Goal: Task Accomplishment & Management: Contribute content

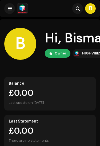
click at [7, 13] on button at bounding box center [9, 8] width 11 height 11
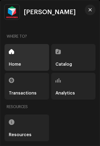
click at [92, 10] on button "button" at bounding box center [90, 10] width 11 height 11
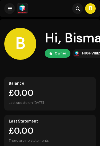
click at [9, 8] on span at bounding box center [10, 8] width 4 height 4
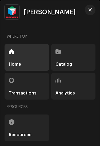
click at [83, 61] on div "Catalog" at bounding box center [73, 57] width 45 height 27
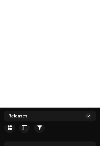
scroll to position [6, 0]
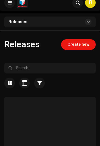
click at [86, 45] on span "Create new" at bounding box center [79, 44] width 22 height 11
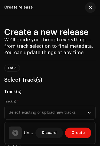
click at [78, 134] on span "Create" at bounding box center [78, 133] width 13 height 11
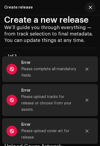
scroll to position [11, 0]
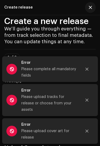
click at [87, 75] on button "Close" at bounding box center [87, 69] width 11 height 11
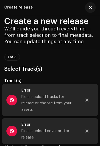
click at [91, 106] on div at bounding box center [87, 100] width 11 height 11
click at [92, 137] on button "Close" at bounding box center [87, 131] width 11 height 11
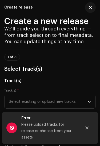
click at [90, 133] on button "Close" at bounding box center [87, 128] width 11 height 11
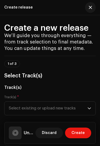
scroll to position [3, 0]
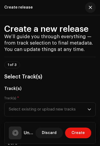
click at [75, 110] on span "Select existing or upload new tracks" at bounding box center [48, 109] width 79 height 13
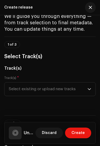
scroll to position [26, 0]
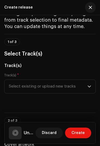
click at [84, 88] on span "Select existing or upload new tracks" at bounding box center [48, 86] width 79 height 13
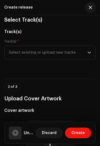
scroll to position [60, 0]
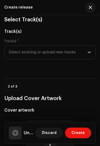
click at [50, 126] on div "Browse or drag and drop image file We support: JPG, JPEG, PNG, JFIF" at bounding box center [50, 144] width 49 height 49
click at [71, 55] on span "Select existing or upload new tracks" at bounding box center [48, 52] width 79 height 13
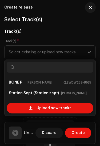
click at [66, 59] on span "Select existing or upload new tracks" at bounding box center [48, 52] width 79 height 13
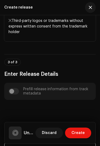
scroll to position [349, 0]
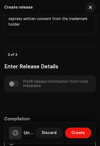
click at [70, 85] on div "Prefill release information from track metadata" at bounding box center [50, 84] width 83 height 9
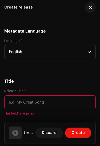
scroll to position [519, 0]
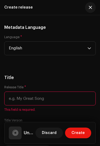
click at [59, 103] on input "text" at bounding box center [50, 99] width 92 height 14
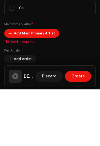
scroll to position [775, 0]
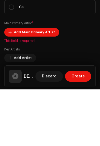
type input "DEMONS"
click at [45, 84] on span "Add Main Primary Artist" at bounding box center [34, 89] width 41 height 11
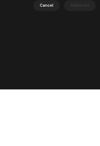
scroll to position [37, 0]
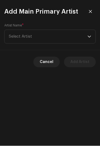
click at [87, 32] on span "Select Artist" at bounding box center [48, 36] width 79 height 13
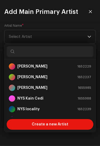
scroll to position [24, 0]
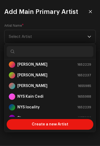
click at [49, 66] on div "[PERSON_NAME] ODK 1652229" at bounding box center [50, 65] width 83 height 6
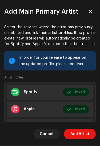
scroll to position [42, 0]
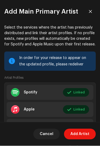
click at [78, 126] on span "Link Profile" at bounding box center [76, 127] width 20 height 11
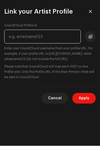
click at [21, 35] on input "text" at bounding box center [42, 37] width 77 height 14
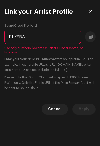
scroll to position [31, 0]
click at [28, 39] on input "DEZYNA" at bounding box center [42, 37] width 77 height 14
type input "D"
type input "Dezyna odk"
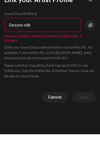
scroll to position [0, 0]
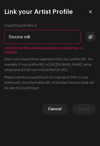
click at [94, 14] on button "button" at bounding box center [90, 11] width 11 height 11
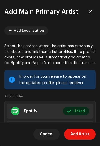
scroll to position [22, 0]
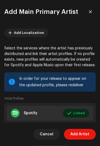
click at [48, 128] on li "Apple Linked Edit" at bounding box center [50, 130] width 87 height 15
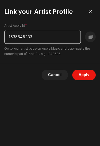
scroll to position [40, 0]
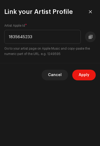
click at [94, 14] on button "button" at bounding box center [90, 11] width 11 height 11
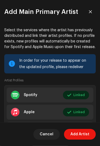
click at [82, 140] on span "Add Artist" at bounding box center [80, 134] width 19 height 11
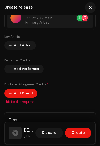
scroll to position [848, 0]
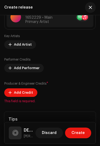
click at [27, 94] on span "Add Credit" at bounding box center [23, 92] width 19 height 11
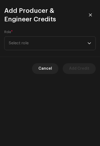
click at [64, 40] on span "Select role" at bounding box center [48, 43] width 79 height 13
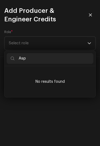
scroll to position [0, 0]
type input "Aspasz"
click at [56, 60] on input "Aspasz" at bounding box center [50, 58] width 87 height 11
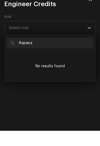
click at [63, 53] on input "Aspasz" at bounding box center [50, 58] width 87 height 11
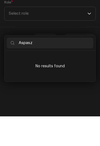
scroll to position [14, 0]
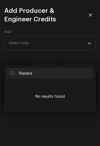
click at [94, 15] on button "button" at bounding box center [90, 15] width 11 height 11
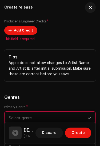
scroll to position [923, 0]
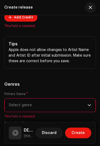
click at [86, 110] on span "Select genre" at bounding box center [48, 105] width 79 height 13
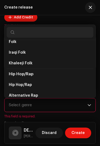
scroll to position [2120, 0]
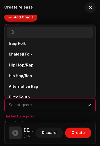
click at [53, 66] on li "Hip Hop/Rap" at bounding box center [50, 65] width 87 height 11
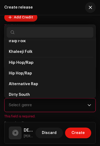
scroll to position [2120, 0]
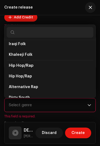
click at [52, 73] on li "Hip Hop/Rap" at bounding box center [50, 76] width 87 height 11
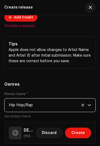
click at [93, 108] on p-select "Hip Hop/Rap" at bounding box center [50, 105] width 92 height 14
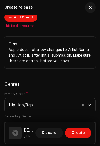
scroll to position [933, 0]
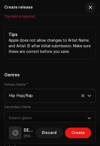
click at [87, 118] on span "Select genre" at bounding box center [48, 118] width 79 height 13
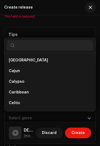
scroll to position [4731, 0]
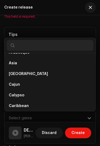
click at [93, 9] on button "button" at bounding box center [90, 7] width 11 height 11
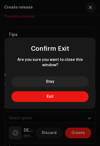
scroll to position [37, 0]
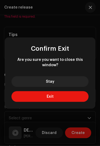
click at [51, 132] on div "Confirm Exit Are you sure you want to close this window? Stay Exit" at bounding box center [50, 73] width 100 height 146
click at [70, 87] on button "Stay" at bounding box center [50, 81] width 78 height 11
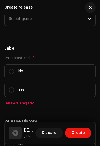
scroll to position [1033, 0]
click at [13, 73] on input "No" at bounding box center [11, 71] width 5 height 5
radio input "true"
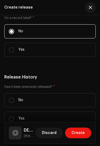
scroll to position [1073, 0]
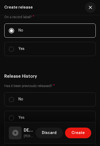
click at [9, 121] on input "Yes" at bounding box center [11, 118] width 5 height 5
radio input "true"
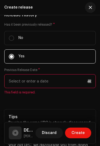
scroll to position [1137, 0]
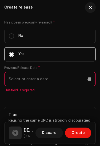
click at [85, 78] on p-datepicker at bounding box center [50, 79] width 92 height 14
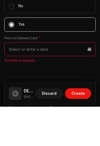
scroll to position [1135, 0]
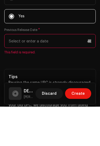
click at [72, 74] on input "text" at bounding box center [50, 81] width 92 height 14
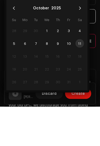
click at [13, 102] on td "19" at bounding box center [14, 108] width 11 height 13
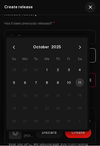
click at [64, 99] on td "17" at bounding box center [69, 95] width 11 height 13
click at [73, 85] on span "10" at bounding box center [69, 83] width 9 height 9
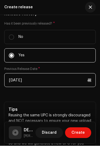
click at [90, 84] on input "[DATE]" at bounding box center [50, 81] width 92 height 14
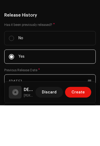
scroll to position [1118, 0]
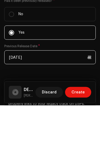
click at [91, 91] on input "[DATE]" at bounding box center [50, 98] width 92 height 14
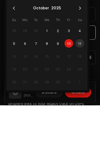
click at [80, 78] on td "11" at bounding box center [80, 84] width 11 height 13
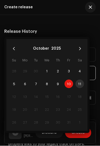
click at [82, 99] on td "18" at bounding box center [80, 97] width 11 height 13
click at [63, 100] on td "16" at bounding box center [58, 97] width 11 height 13
click at [80, 85] on td "11" at bounding box center [80, 84] width 11 height 13
click at [80, 83] on td "11" at bounding box center [80, 84] width 11 height 13
click at [80, 86] on td "11" at bounding box center [80, 84] width 11 height 13
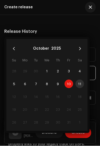
click at [83, 86] on td "11" at bounding box center [80, 84] width 11 height 13
click at [85, 91] on td "11" at bounding box center [80, 84] width 11 height 13
click at [56, 89] on span "9" at bounding box center [58, 84] width 9 height 9
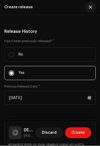
click at [53, 80] on label "Yes" at bounding box center [50, 73] width 92 height 14
click at [14, 76] on input "Yes" at bounding box center [11, 73] width 5 height 5
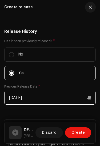
click at [55, 102] on input "[DATE]" at bounding box center [50, 98] width 92 height 14
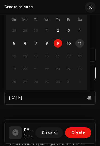
click at [83, 43] on td "11" at bounding box center [80, 43] width 11 height 13
click at [73, 46] on span "10" at bounding box center [69, 43] width 9 height 9
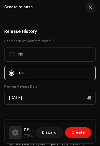
click at [77, 44] on label "Has it been previously released? *" at bounding box center [50, 41] width 92 height 4
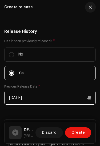
click at [52, 101] on input "[DATE]" at bounding box center [50, 98] width 92 height 14
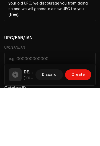
scroll to position [1227, 0]
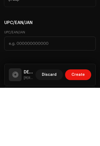
click at [26, 127] on h5 "DEMONS" at bounding box center [29, 130] width 10 height 6
type input "[DATE]"
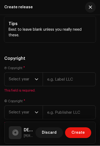
scroll to position [1386, 0]
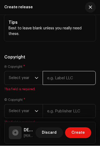
click at [67, 82] on input "text" at bounding box center [69, 78] width 53 height 14
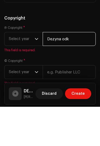
type input "Dezyna odk"
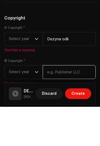
click at [75, 105] on input "text" at bounding box center [69, 112] width 53 height 14
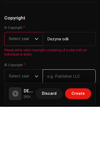
scroll to position [53, 0]
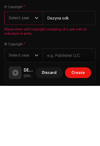
click at [39, 71] on p-select "Select year" at bounding box center [23, 78] width 39 height 14
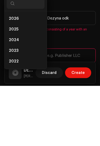
click at [26, 85] on li "2025" at bounding box center [26, 90] width 38 height 11
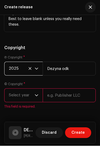
scroll to position [1396, 0]
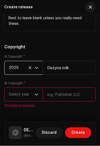
click at [34, 98] on span "Select year" at bounding box center [22, 94] width 26 height 13
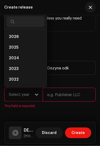
click at [28, 53] on li "2025" at bounding box center [26, 48] width 38 height 11
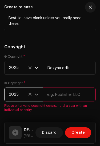
click at [79, 100] on input "text" at bounding box center [69, 95] width 53 height 14
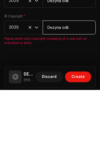
scroll to position [1419, 0]
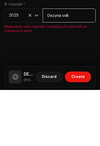
type input "Dezyna odk"
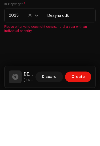
click at [54, 49] on div "Create a new release We’ll guide you through everything — from track selection …" at bounding box center [50, 80] width 100 height 131
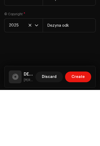
scroll to position [1393, 0]
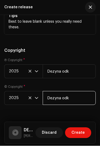
click at [85, 105] on input "Dezyna odk" at bounding box center [69, 98] width 53 height 14
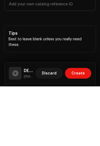
scroll to position [1320, 0]
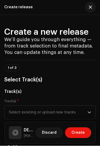
scroll to position [0, 0]
click at [40, 68] on div "1 of 3 Select Track(s)" at bounding box center [50, 75] width 92 height 20
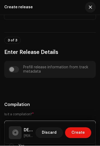
scroll to position [371, 0]
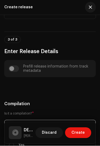
click at [58, 71] on div "Prefill release information from track metadata" at bounding box center [50, 69] width 83 height 9
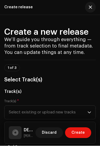
scroll to position [11, 0]
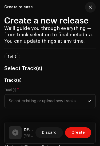
click at [55, 103] on span "Select existing or upload new tracks" at bounding box center [48, 101] width 79 height 13
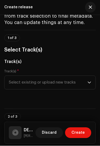
scroll to position [47, 0]
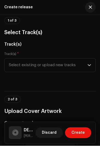
click at [38, 66] on span "Select existing or upload new tracks" at bounding box center [48, 65] width 79 height 13
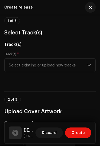
scroll to position [65, 0]
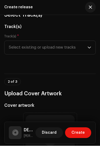
click at [57, 54] on span "Select existing or upload new tracks" at bounding box center [48, 47] width 79 height 13
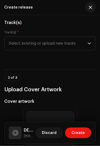
scroll to position [74, 0]
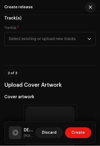
click at [64, 41] on span "Select existing or upload new tracks" at bounding box center [48, 39] width 79 height 13
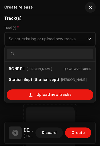
click at [91, 41] on icon "dropdown trigger" at bounding box center [90, 39] width 4 height 4
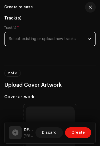
click at [95, 38] on p-select "Select existing or upload new tracks" at bounding box center [50, 39] width 92 height 14
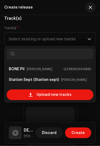
click at [48, 81] on strong "(Station sept)" at bounding box center [46, 80] width 26 height 9
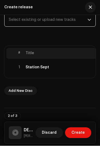
scroll to position [92, 0]
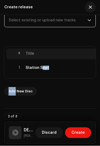
click at [66, 20] on span "Select existing or upload new tracks" at bounding box center [48, 20] width 79 height 13
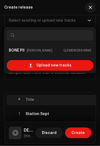
click at [66, 66] on span "Upload new tracks" at bounding box center [54, 65] width 35 height 11
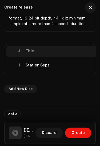
scroll to position [148, 0]
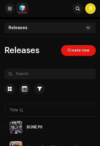
click at [79, 52] on span "Create new" at bounding box center [79, 50] width 22 height 11
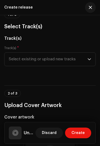
scroll to position [53, 0]
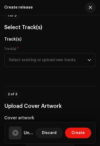
click at [51, 63] on span "Select existing or upload new tracks" at bounding box center [48, 59] width 79 height 13
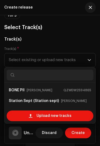
click at [60, 64] on span "Select existing or upload new tracks" at bounding box center [48, 59] width 79 height 13
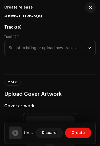
scroll to position [68, 0]
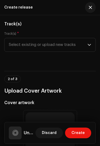
click at [62, 71] on hr at bounding box center [50, 71] width 92 height 0
click at [94, 47] on p-select "Select existing or upload new tracks" at bounding box center [50, 45] width 92 height 14
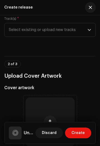
scroll to position [83, 0]
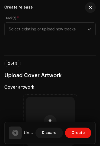
click at [68, 29] on span "Select existing or upload new tracks" at bounding box center [48, 29] width 79 height 13
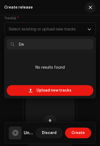
type input "De"
click at [73, 66] on li "No results found" at bounding box center [50, 67] width 87 height 27
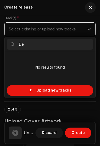
click at [62, 94] on span "Upload new tracks" at bounding box center [54, 90] width 35 height 11
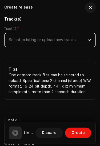
scroll to position [71, 0]
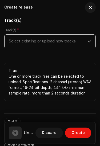
click at [86, 40] on span "Select existing or upload new tracks" at bounding box center [48, 41] width 79 height 13
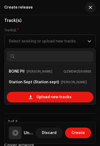
type input "G"
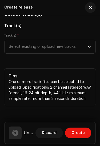
scroll to position [62, 0]
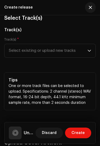
click at [60, 57] on span "Select existing or upload new tracks" at bounding box center [48, 50] width 79 height 13
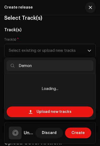
type input "Demons"
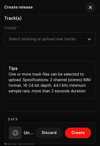
scroll to position [80, 0]
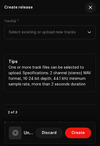
click at [72, 38] on span "Select existing or upload new tracks" at bounding box center [48, 32] width 79 height 13
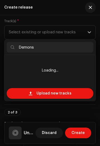
type input "Demons"
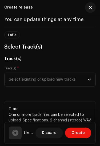
scroll to position [30, 0]
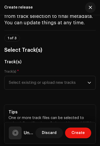
click at [17, 60] on h5 "Track(s)" at bounding box center [50, 62] width 92 height 6
click at [30, 50] on h3 "Select Track(s)" at bounding box center [50, 50] width 92 height 9
click at [33, 50] on h3 "Select Track(s)" at bounding box center [50, 50] width 92 height 9
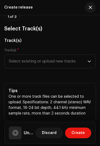
scroll to position [51, 0]
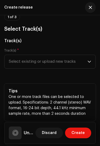
click at [54, 60] on span "Select existing or upload new tracks" at bounding box center [48, 61] width 79 height 13
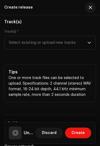
scroll to position [71, 0]
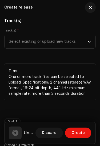
click at [94, 41] on p-select "Select existing or upload new tracks" at bounding box center [50, 42] width 92 height 14
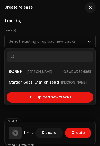
type input "S"
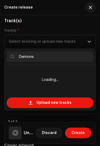
type input "Demons"
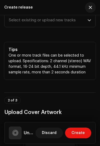
scroll to position [94, 0]
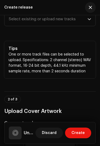
click at [26, 20] on span "Select existing or upload new tracks" at bounding box center [48, 19] width 79 height 13
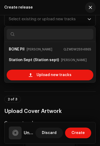
click at [64, 76] on span "Upload new tracks" at bounding box center [54, 75] width 35 height 11
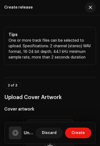
scroll to position [108, 0]
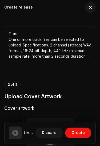
click at [28, 129] on div "Untitled" at bounding box center [21, 133] width 25 height 13
click at [24, 133] on h5 "Untitled" at bounding box center [29, 133] width 10 height 6
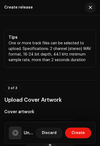
scroll to position [110, 0]
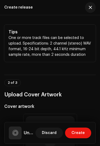
click at [25, 129] on div "Untitled" at bounding box center [21, 133] width 25 height 13
click at [25, 128] on div "Untitled" at bounding box center [21, 133] width 25 height 13
click at [49, 131] on span "Discard" at bounding box center [49, 133] width 15 height 11
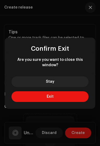
click at [65, 100] on button "Exit" at bounding box center [50, 96] width 78 height 11
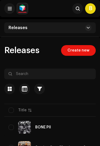
click at [56, 93] on button "Exit" at bounding box center [50, 89] width 54 height 7
click at [90, 29] on button at bounding box center [88, 28] width 6 height 6
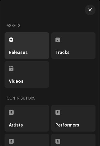
click at [81, 47] on div "Tracks" at bounding box center [74, 46] width 36 height 18
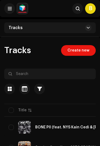
click at [85, 53] on span "Create new" at bounding box center [79, 50] width 22 height 11
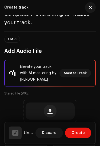
scroll to position [27, 0]
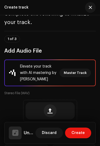
click at [80, 73] on span "Master Track" at bounding box center [75, 73] width 23 height 11
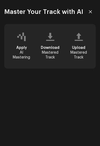
scroll to position [22, 0]
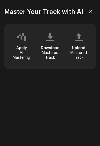
click at [94, 15] on button "button" at bounding box center [90, 11] width 11 height 11
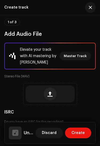
scroll to position [44, 0]
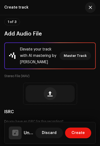
click at [55, 97] on button "button" at bounding box center [50, 93] width 13 height 13
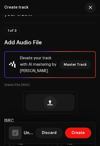
scroll to position [32, 0]
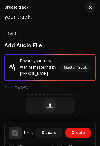
click at [75, 68] on span "Master Track" at bounding box center [75, 67] width 23 height 11
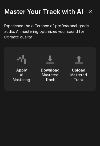
click at [83, 71] on span "Upload" at bounding box center [78, 71] width 13 height 4
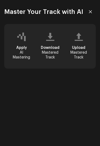
scroll to position [22, 0]
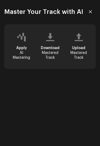
click at [98, 8] on div "Master Your Track with AI" at bounding box center [50, 12] width 100 height 24
click at [89, 16] on button "button" at bounding box center [90, 11] width 11 height 11
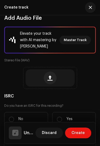
scroll to position [60, 0]
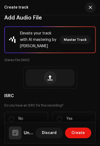
click at [31, 75] on div "Browse or drag and drop audio file Specifications: 2 channel (stereo) WAV forma…" at bounding box center [50, 77] width 49 height 17
click at [90, 9] on span "button" at bounding box center [90, 7] width 3 height 4
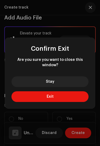
click at [57, 79] on button "Stay" at bounding box center [50, 81] width 78 height 11
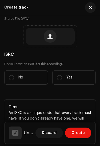
scroll to position [102, 0]
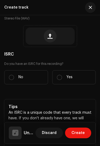
click at [76, 80] on label "Yes" at bounding box center [74, 77] width 44 height 14
click at [62, 80] on input "Yes" at bounding box center [59, 77] width 5 height 5
radio input "true"
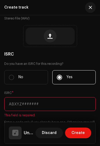
click at [22, 76] on p "No" at bounding box center [20, 78] width 5 height 6
click at [14, 76] on input "No" at bounding box center [11, 77] width 5 height 5
radio input "true"
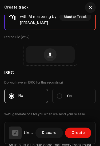
scroll to position [82, 0]
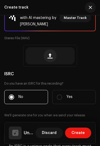
click at [55, 60] on button "button" at bounding box center [50, 55] width 13 height 13
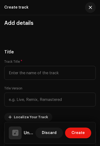
scroll to position [274, 0]
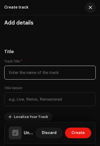
click at [62, 68] on input "text" at bounding box center [50, 73] width 92 height 14
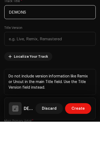
scroll to position [310, 0]
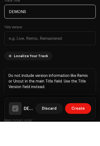
type input "DEMONS"
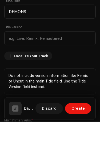
click at [70, 57] on div "Title Track Title * DEMONS Title Version Localize Your Track Do not include ver…" at bounding box center [50, 65] width 92 height 107
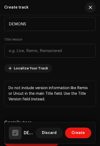
scroll to position [324, 0]
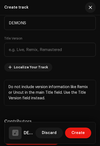
click at [33, 66] on span "Localize Your Track" at bounding box center [31, 67] width 34 height 11
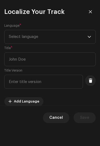
scroll to position [343, 0]
click at [87, 37] on span "Select language" at bounding box center [48, 36] width 79 height 13
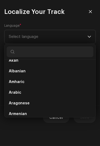
scroll to position [38, 0]
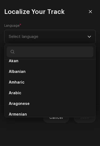
click at [58, 57] on input "text" at bounding box center [50, 52] width 87 height 11
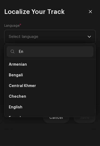
scroll to position [0, 0]
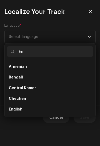
type input "Eng"
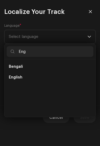
click at [49, 77] on li "English" at bounding box center [50, 77] width 87 height 11
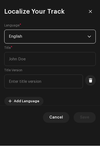
scroll to position [25, 0]
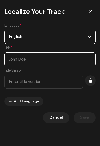
click at [65, 66] on input "text" at bounding box center [50, 59] width 92 height 14
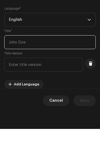
scroll to position [24, 0]
type input "d"
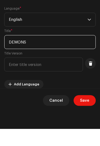
type input "DEMONS"
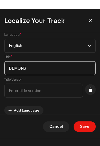
scroll to position [52, 0]
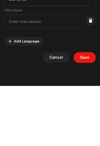
click at [86, 113] on span "Save" at bounding box center [84, 118] width 9 height 11
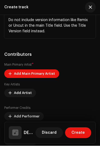
scroll to position [406, 0]
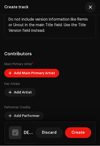
click at [43, 68] on span "Add Main Primary Artist" at bounding box center [34, 73] width 41 height 11
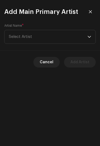
click at [68, 37] on span "Select Artist" at bounding box center [48, 36] width 79 height 13
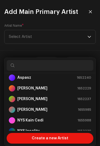
scroll to position [15, 0]
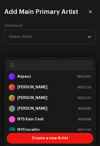
click at [55, 84] on div "[PERSON_NAME] ODK 1652229" at bounding box center [50, 87] width 83 height 6
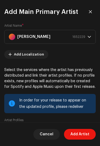
scroll to position [0, 0]
click at [81, 136] on span "Add Artist" at bounding box center [80, 134] width 19 height 11
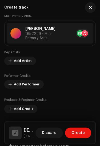
scroll to position [455, 0]
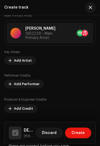
click at [63, 84] on div "Key Artists Add Artist Performer Credits Add Performer Producer & Engineer Cred…" at bounding box center [50, 81] width 92 height 63
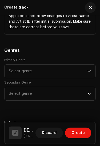
scroll to position [576, 0]
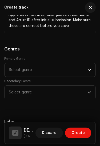
click at [86, 69] on span "Select genre" at bounding box center [48, 69] width 79 height 13
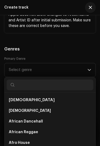
click at [86, 68] on span "Select genre" at bounding box center [48, 69] width 79 height 13
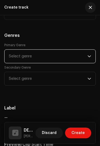
scroll to position [590, 0]
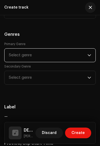
click at [95, 56] on p-select "Select genre" at bounding box center [50, 55] width 92 height 14
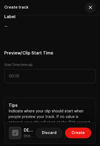
scroll to position [681, 0]
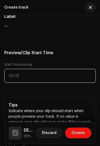
click at [55, 73] on input "text" at bounding box center [50, 76] width 92 height 14
type input ":"
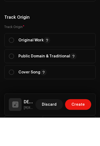
scroll to position [862, 0]
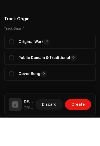
click at [47, 67] on button "button" at bounding box center [47, 70] width 6 height 6
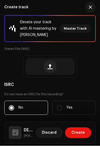
scroll to position [72, 0]
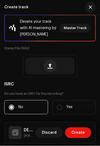
click at [60, 67] on div "Browse or drag and drop audio file Specifications: 2 channel (stereo) WAV forma…" at bounding box center [50, 66] width 49 height 17
click at [86, 130] on button "Create" at bounding box center [78, 133] width 26 height 11
